Goal: Find specific page/section: Find specific page/section

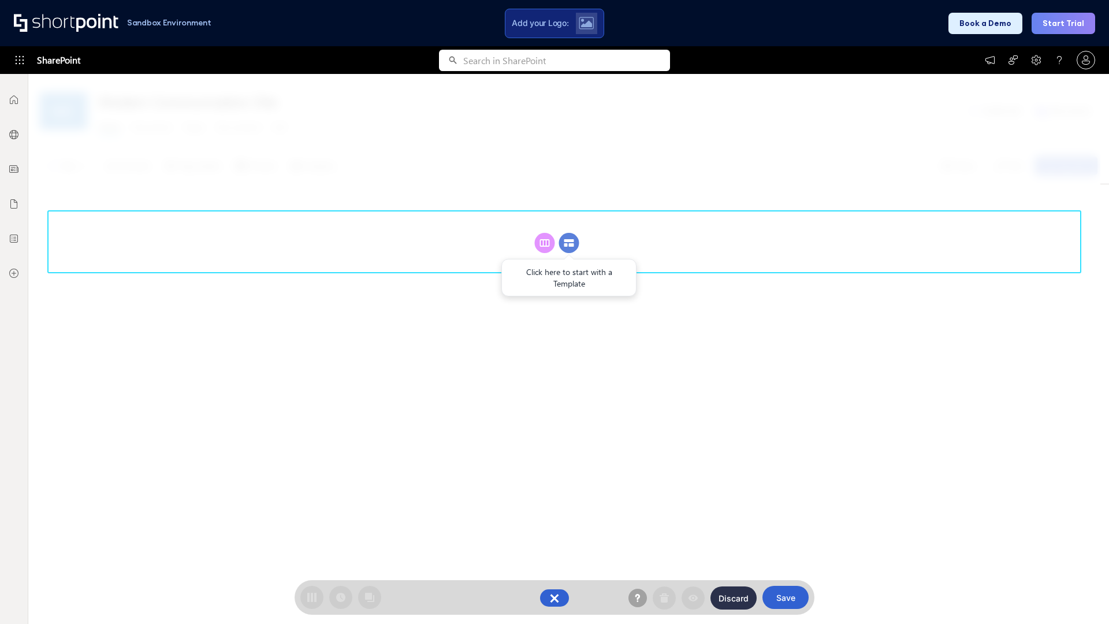
click at [569, 243] on circle at bounding box center [569, 243] width 20 height 20
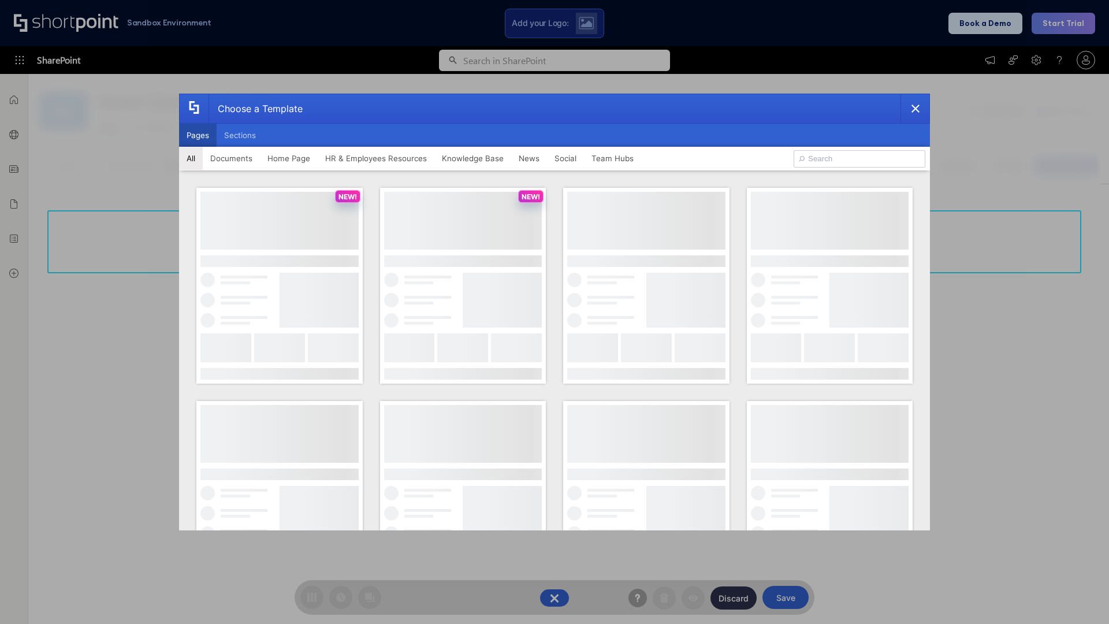
click at [198, 135] on button "Pages" at bounding box center [198, 135] width 38 height 23
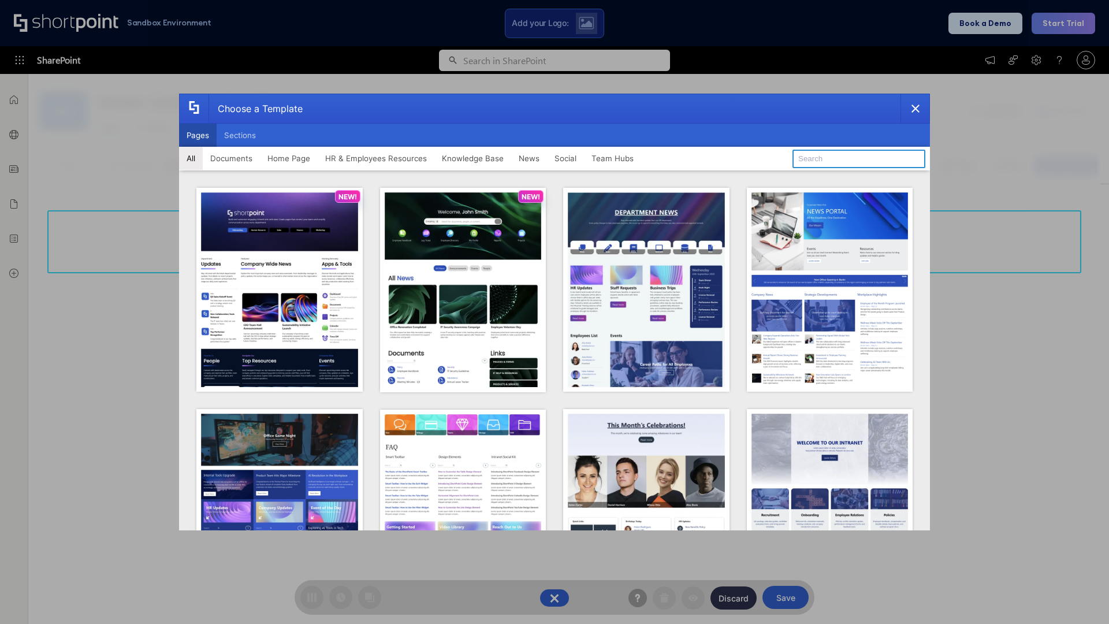
type input "Knowledge Portal 3"
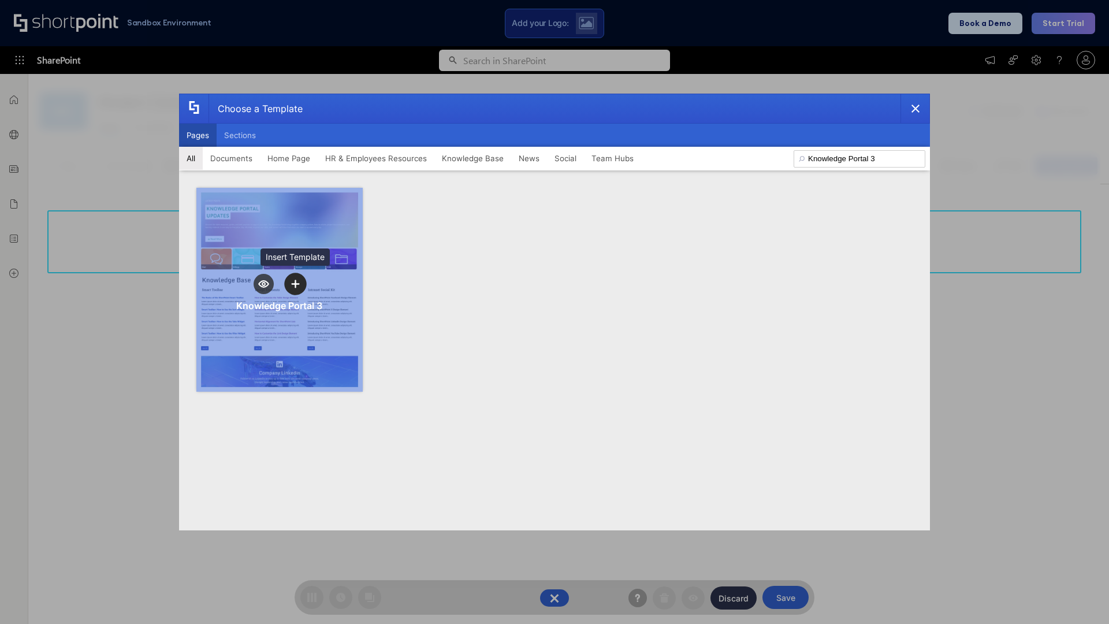
click at [295, 284] on icon "template selector" at bounding box center [295, 284] width 8 height 8
